Goal: Navigation & Orientation: Find specific page/section

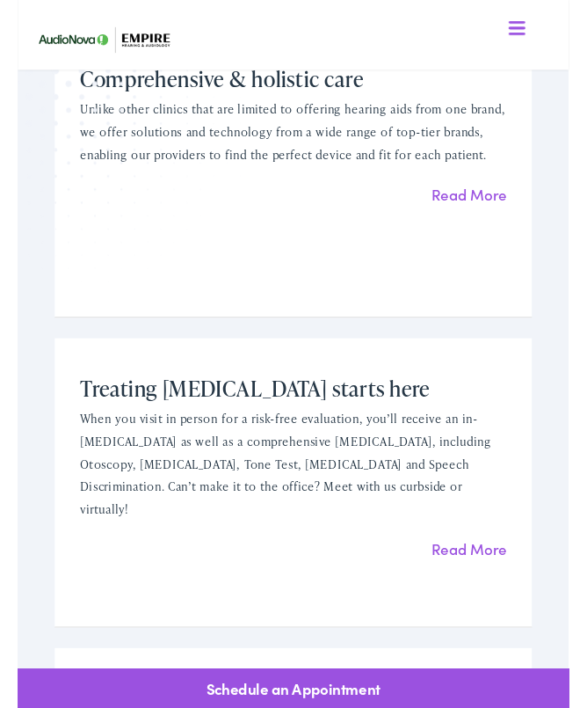
scroll to position [1316, 0]
click at [481, 197] on link "Read More" at bounding box center [481, 207] width 80 height 22
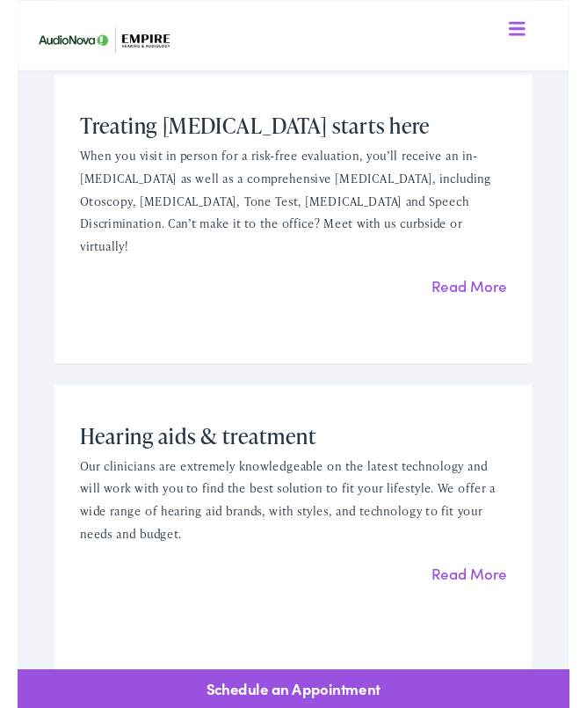
scroll to position [1602, 0]
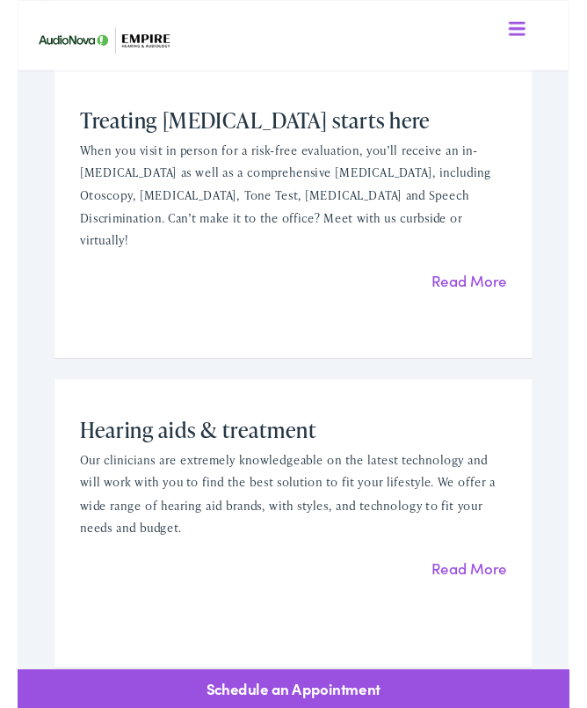
click at [490, 287] on link "Read More" at bounding box center [481, 298] width 80 height 22
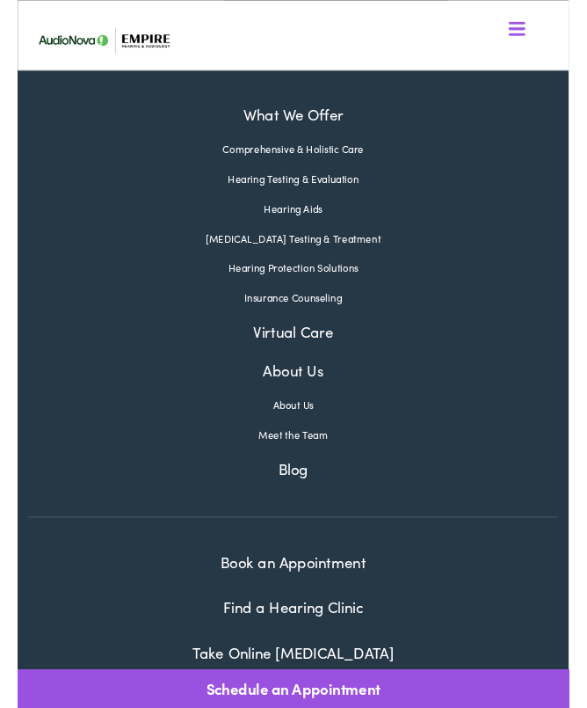
scroll to position [3862, 0]
click at [319, 454] on link "Meet the Team" at bounding box center [292, 462] width 563 height 16
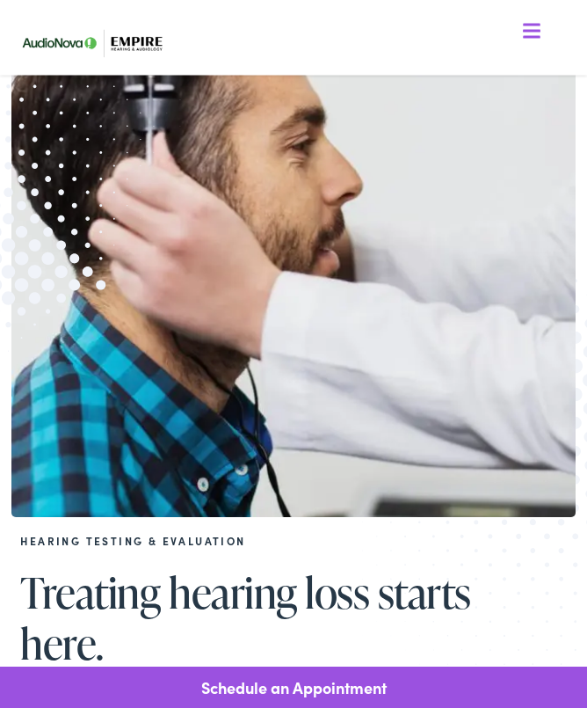
scroll to position [0, 0]
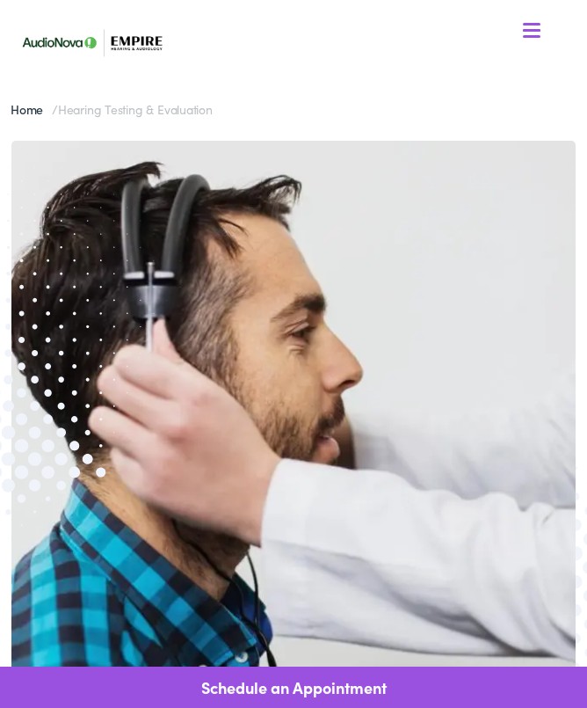
click at [38, 109] on link "Home" at bounding box center [31, 109] width 41 height 18
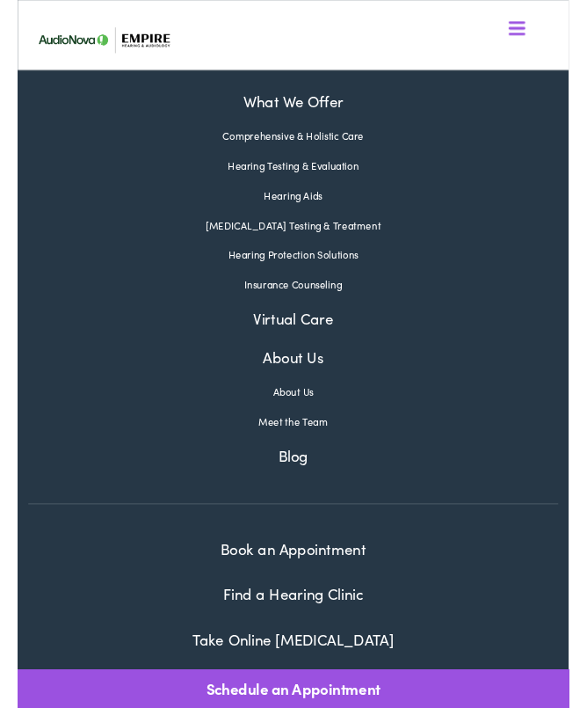
scroll to position [5905, 0]
click at [320, 440] on link "Meet the Team" at bounding box center [292, 448] width 563 height 16
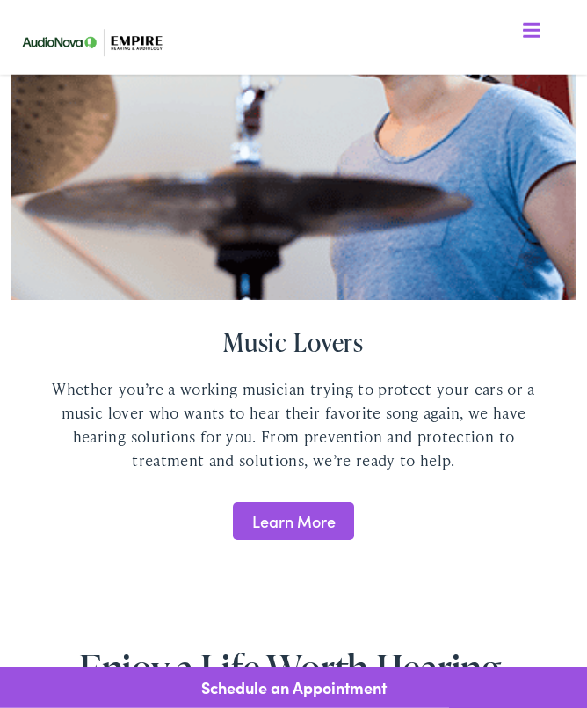
scroll to position [4805, 0]
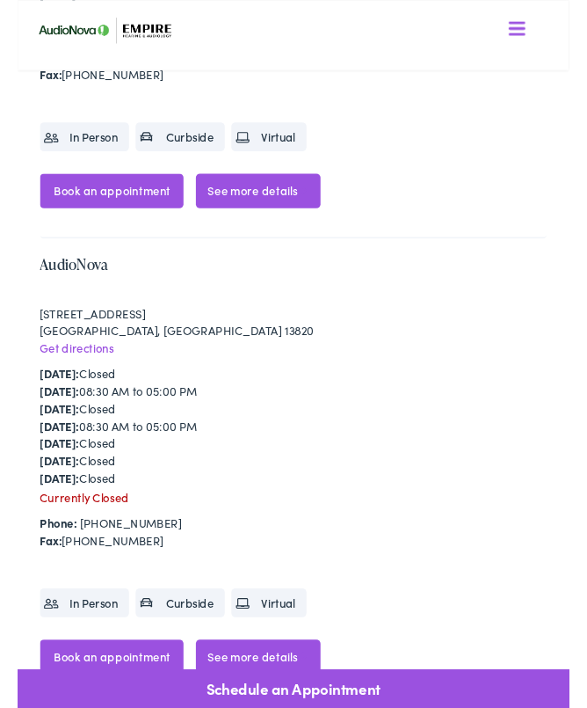
scroll to position [8951, 0]
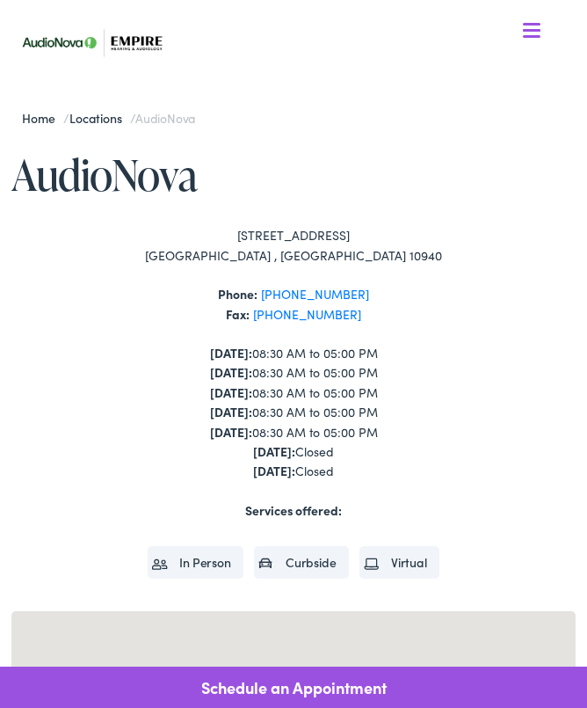
click at [535, 26] on div at bounding box center [532, 32] width 18 height 18
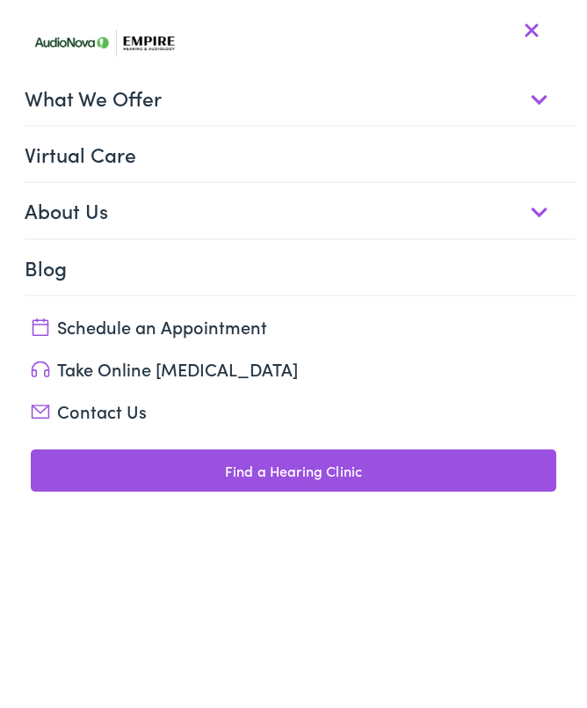
click at [541, 211] on link "About Us" at bounding box center [300, 210] width 550 height 54
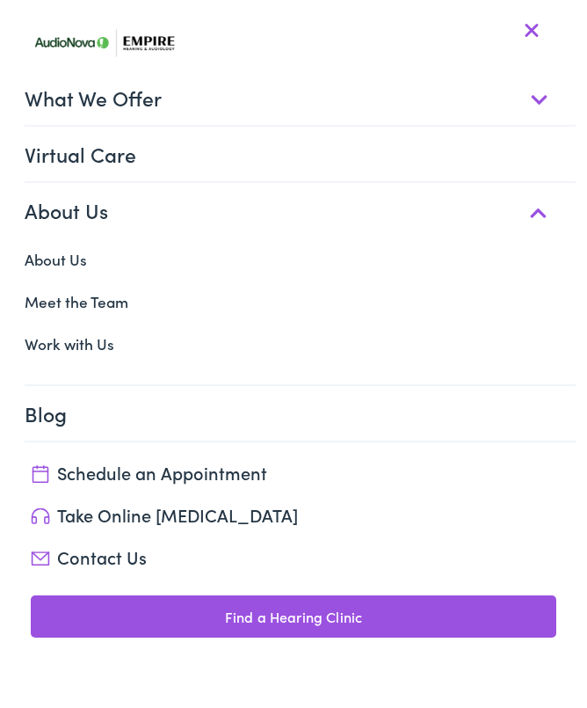
click at [111, 297] on link "Meet the Team" at bounding box center [292, 301] width 563 height 42
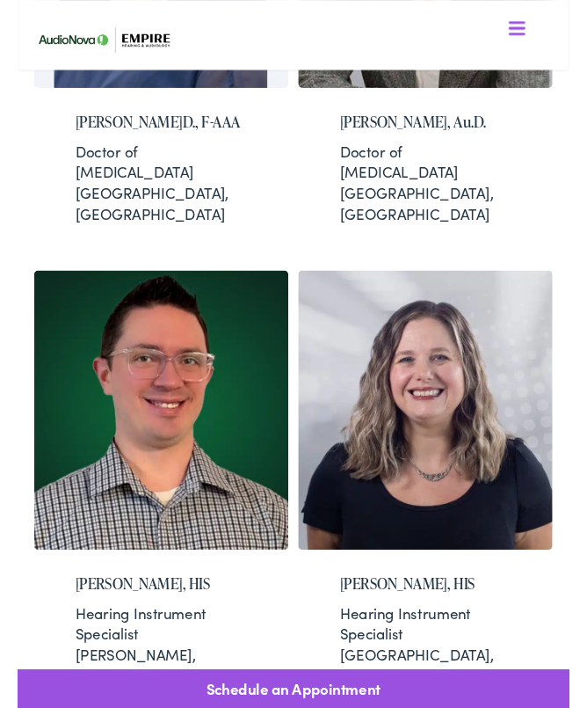
scroll to position [1719, 0]
